Goal: Task Accomplishment & Management: Manage account settings

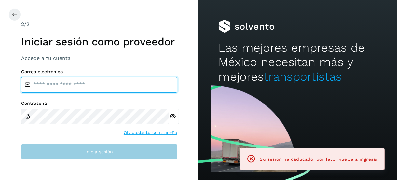
type input "**********"
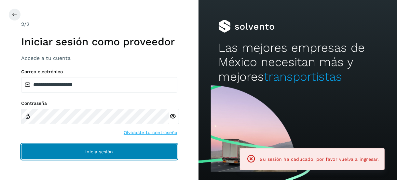
click at [69, 155] on button "Inicia sesión" at bounding box center [99, 152] width 156 height 16
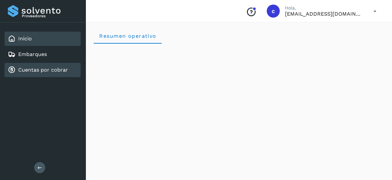
click at [38, 66] on div "Cuentas por cobrar" at bounding box center [38, 70] width 60 height 8
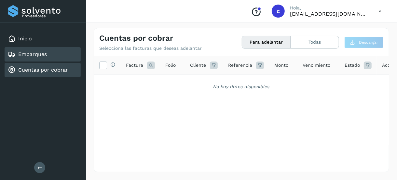
click at [44, 52] on link "Embarques" at bounding box center [32, 54] width 29 height 6
